Goal: Understand process/instructions

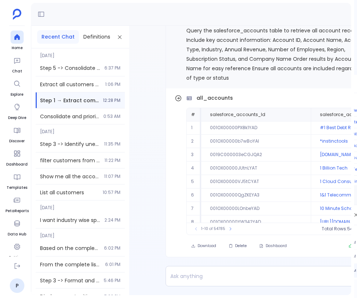
scroll to position [-26, 0]
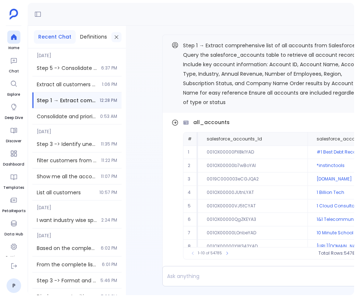
click at [115, 35] on icon at bounding box center [117, 37] width 4 height 4
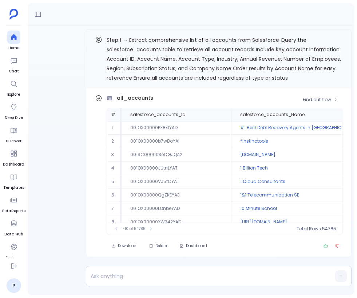
scroll to position [-7, 0]
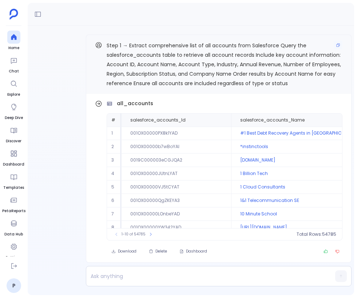
drag, startPoint x: 292, startPoint y: 86, endPoint x: 105, endPoint y: 44, distance: 191.9
click at [104, 44] on div "Step 1 → Extract comprehensive list of all accounts from Salesforce Query the s…" at bounding box center [219, 64] width 248 height 47
drag, startPoint x: 107, startPoint y: 45, endPoint x: 254, endPoint y: 71, distance: 149.4
click at [254, 71] on span "Step 1 → Extract comprehensive list of all accounts from Salesforce Query the s…" at bounding box center [224, 64] width 235 height 45
drag, startPoint x: 286, startPoint y: 83, endPoint x: 123, endPoint y: 48, distance: 166.9
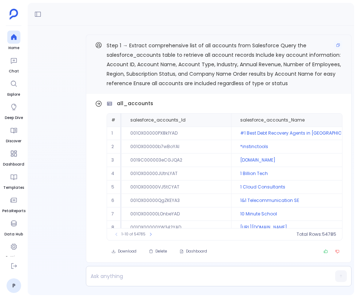
click at [123, 48] on span "Step 1 → Extract comprehensive list of all accounts from Salesforce Query the s…" at bounding box center [224, 64] width 235 height 45
click at [140, 43] on span "Step 1 → Extract comprehensive list of all accounts from Salesforce Query the s…" at bounding box center [224, 64] width 235 height 45
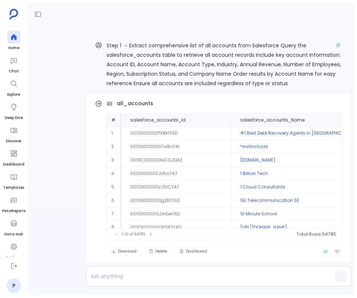
click at [140, 43] on span "Step 1 → Extract comprehensive list of all accounts from Salesforce Query the s…" at bounding box center [224, 64] width 235 height 45
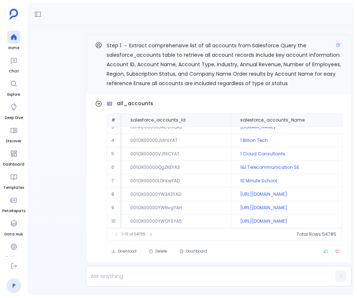
click at [234, 54] on span "Step 1 → Extract comprehensive list of all accounts from Salesforce Query the s…" at bounding box center [224, 64] width 235 height 45
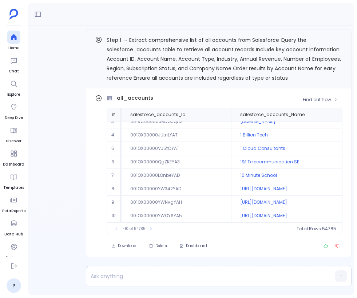
scroll to position [-7, 0]
